Goal: Find specific page/section: Find specific page/section

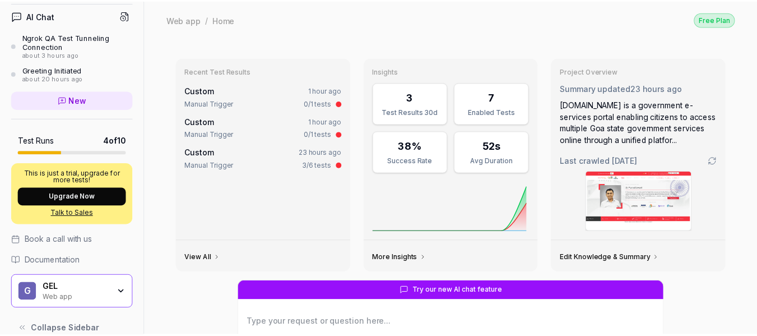
scroll to position [263, 0]
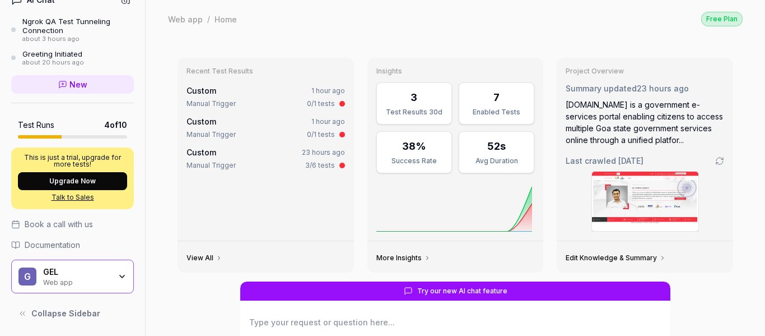
click at [118, 272] on icon "button" at bounding box center [122, 276] width 9 height 9
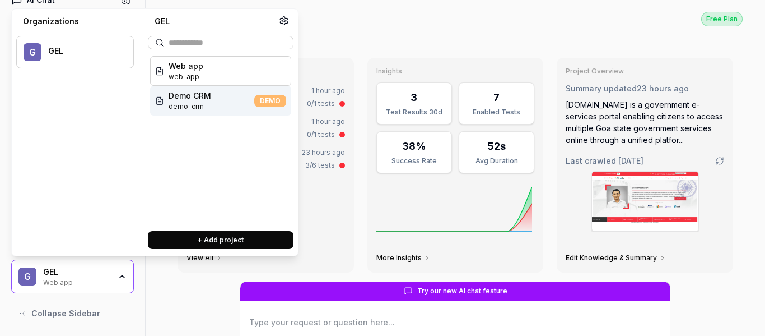
click at [197, 99] on span "Demo CRM" at bounding box center [190, 96] width 43 height 12
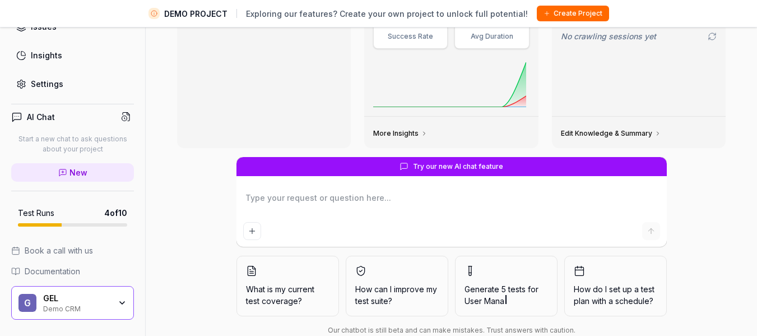
scroll to position [26, 0]
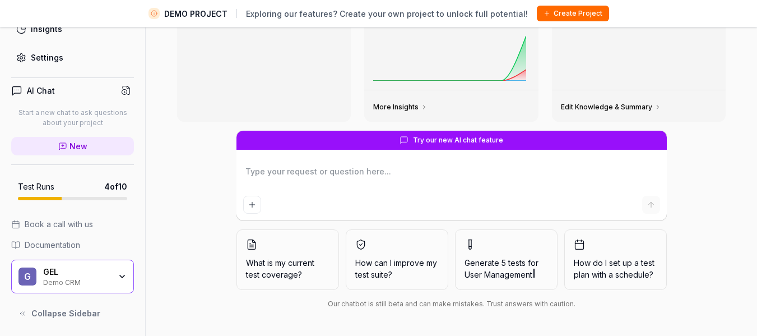
click at [104, 266] on div "G GEL Demo CRM" at bounding box center [72, 276] width 123 height 34
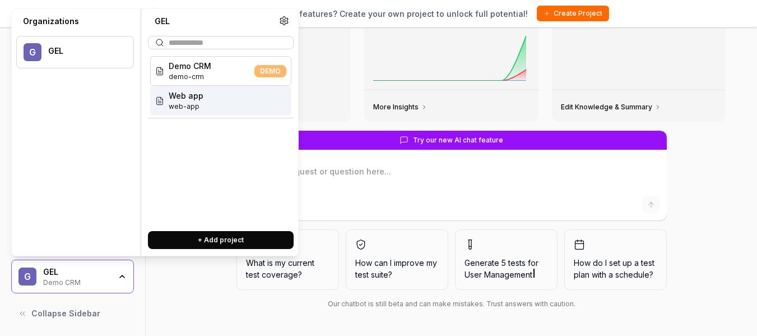
click at [192, 101] on span "Web app" at bounding box center [186, 96] width 35 height 12
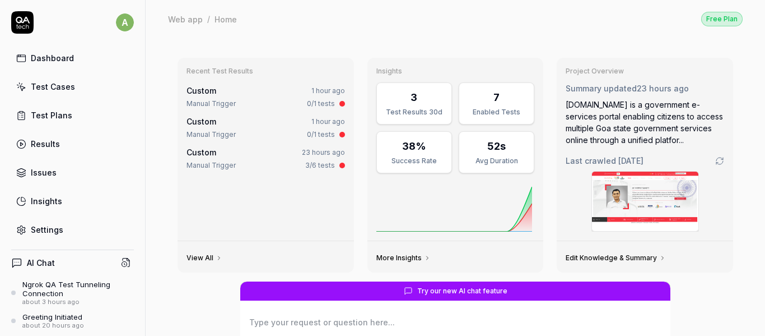
type textarea "*"
click at [194, 259] on link "View All" at bounding box center [205, 257] width 36 height 9
